Goal: Information Seeking & Learning: Learn about a topic

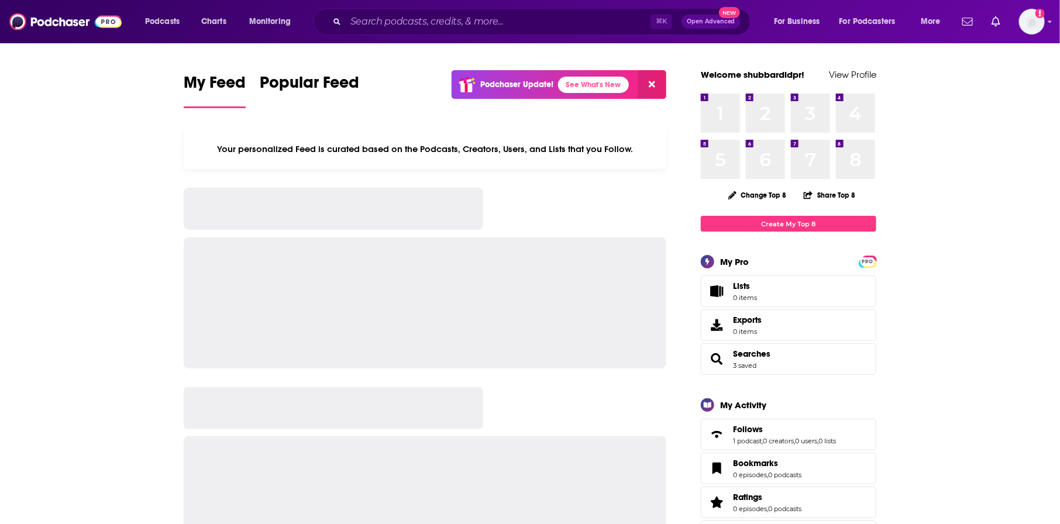
click at [402, 4] on div "Podcasts Charts Monitoring ⌘ K Open Advanced New For Business For Podcasters Mo…" at bounding box center [530, 21] width 1060 height 43
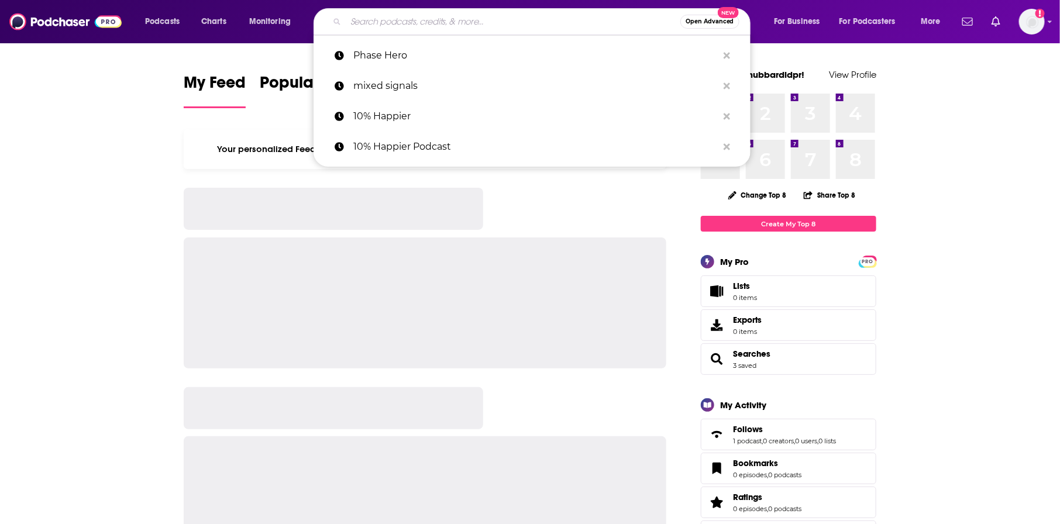
click at [391, 18] on input "Search podcasts, credits, & more..." at bounding box center [513, 21] width 334 height 19
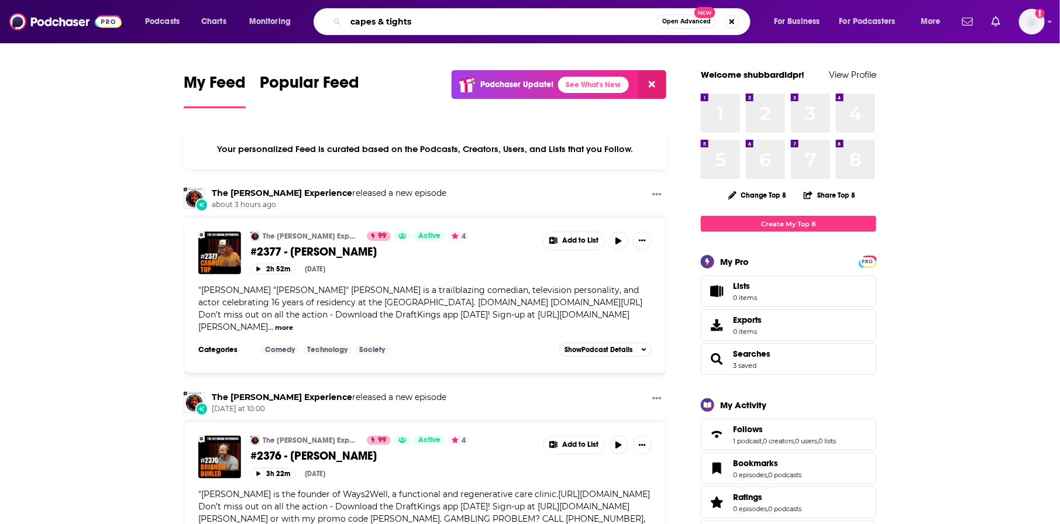
type input "capes & tights"
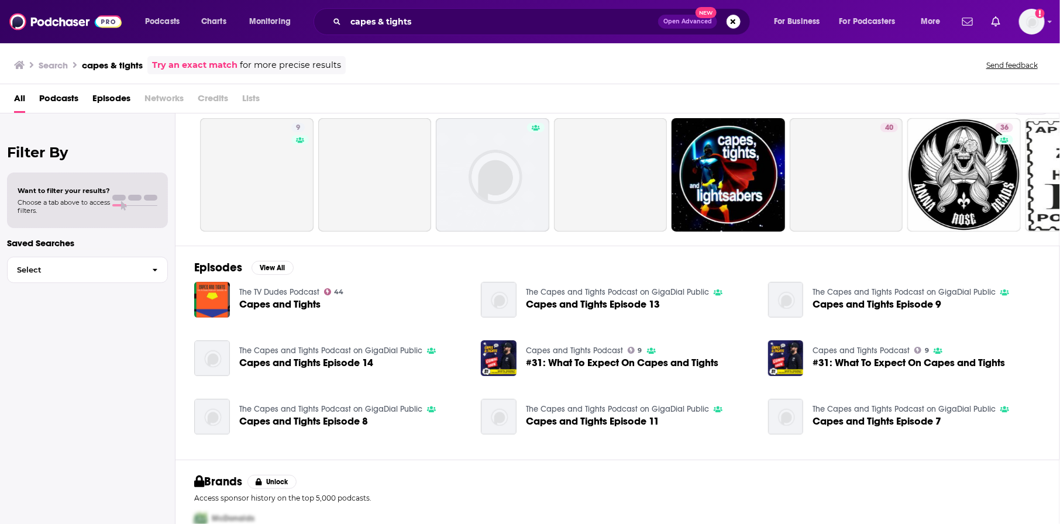
scroll to position [21, 0]
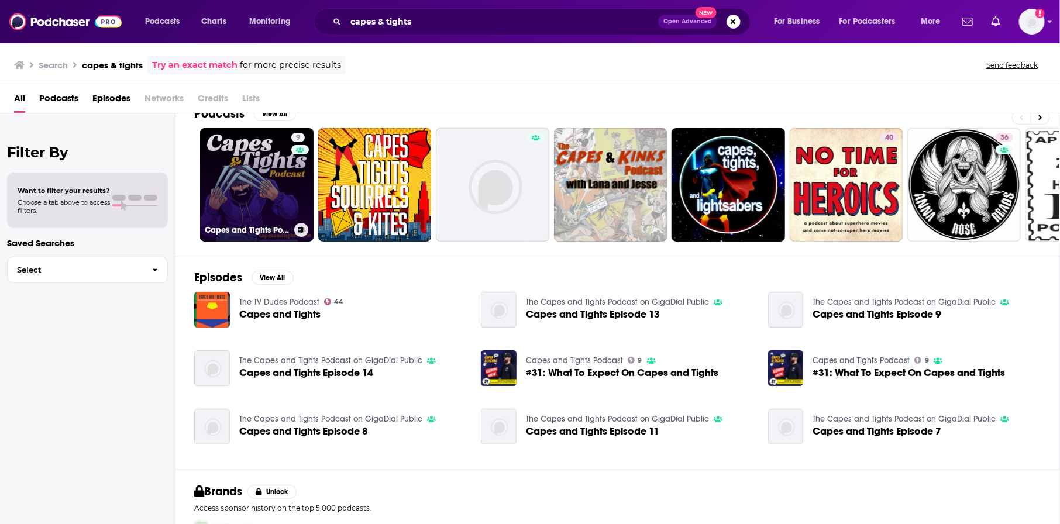
click at [250, 156] on link "9 Capes and Tights Podcast" at bounding box center [256, 184] width 113 height 113
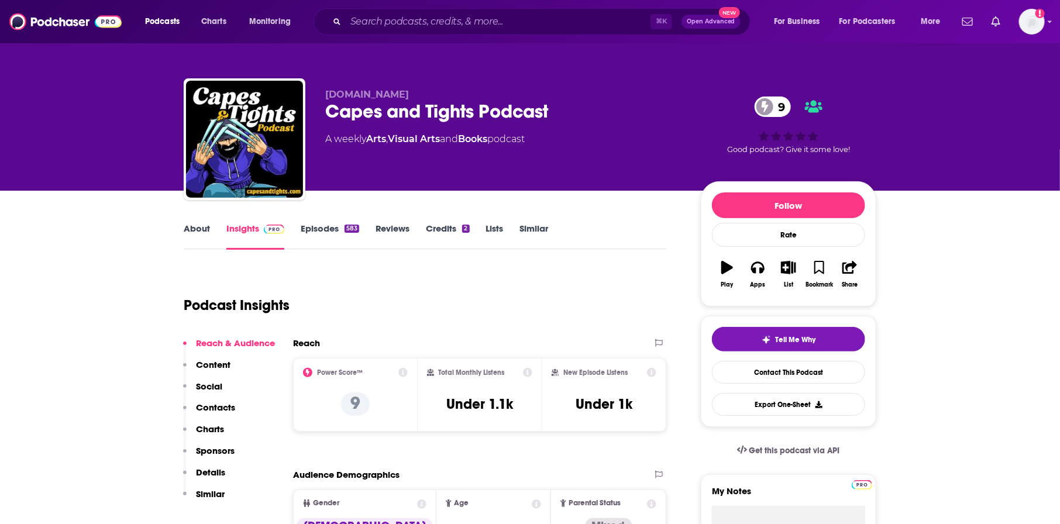
click at [334, 237] on link "Episodes 583" at bounding box center [330, 236] width 58 height 27
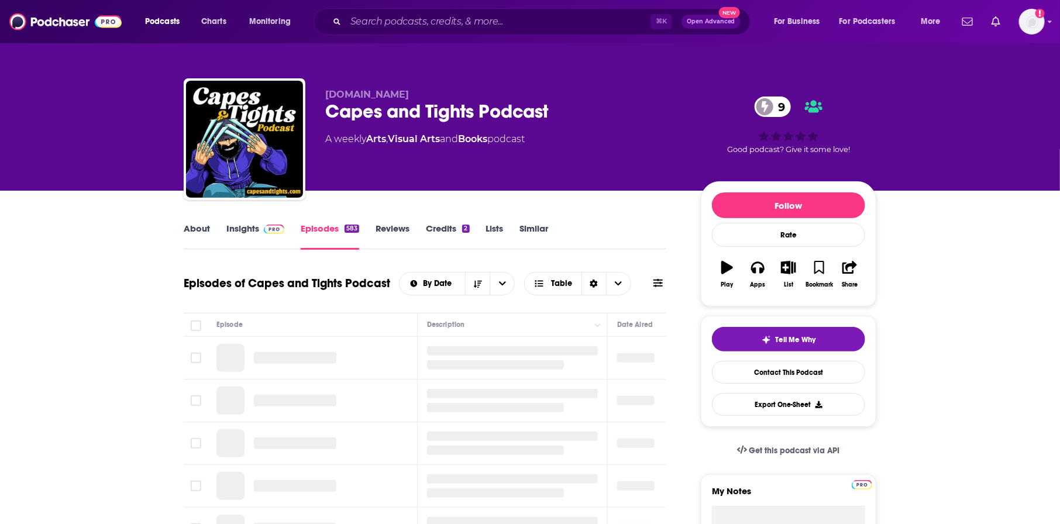
click at [275, 225] on img at bounding box center [274, 229] width 20 height 9
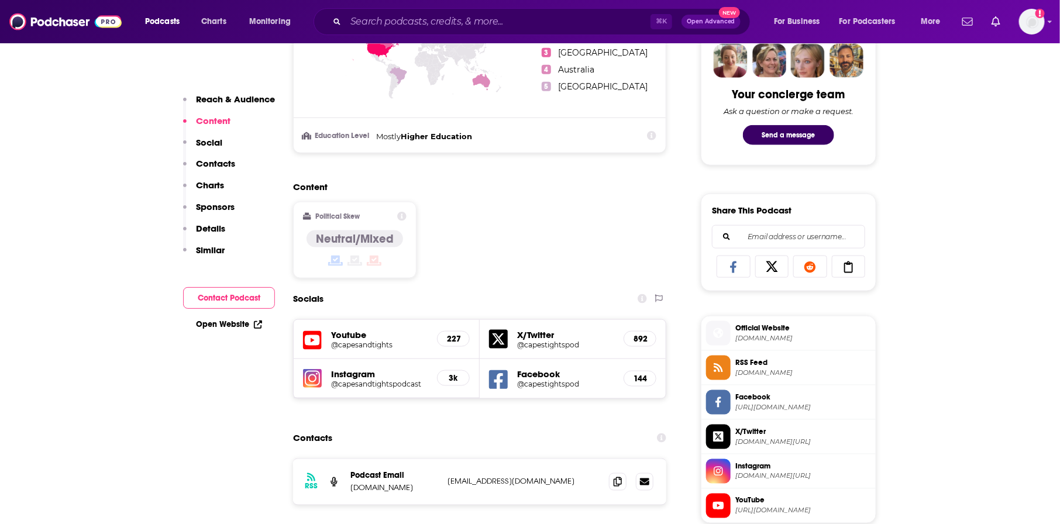
scroll to position [778, 0]
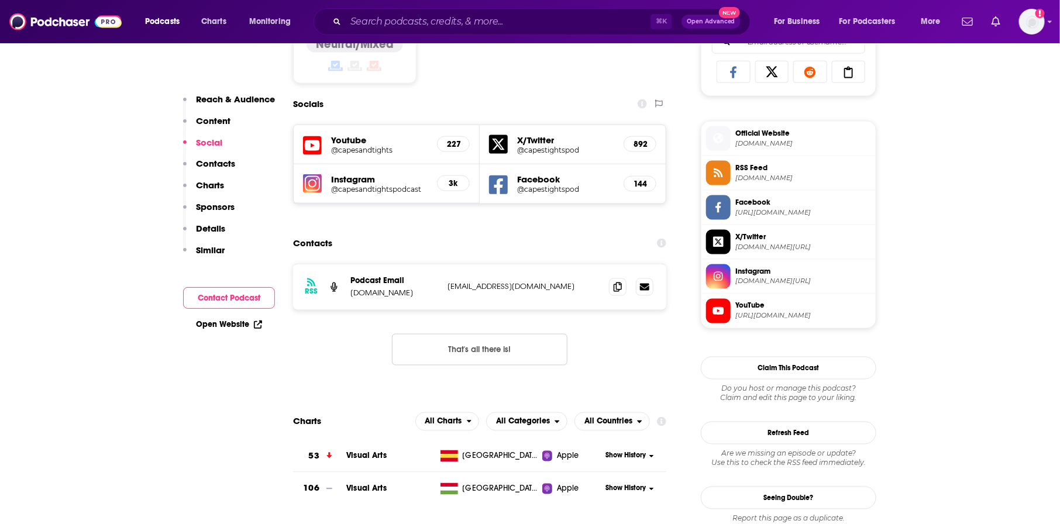
click at [350, 170] on div "Instagram @capesandtightspodcast 3k" at bounding box center [387, 183] width 186 height 39
click at [345, 179] on h5 "Instagram" at bounding box center [379, 179] width 96 height 11
click at [311, 177] on img at bounding box center [312, 183] width 19 height 19
